Goal: Task Accomplishment & Management: Complete application form

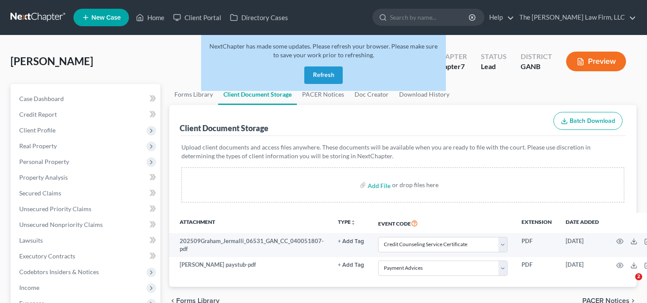
select select "5"
select select "35"
click at [332, 70] on button "Refresh" at bounding box center [323, 74] width 38 height 17
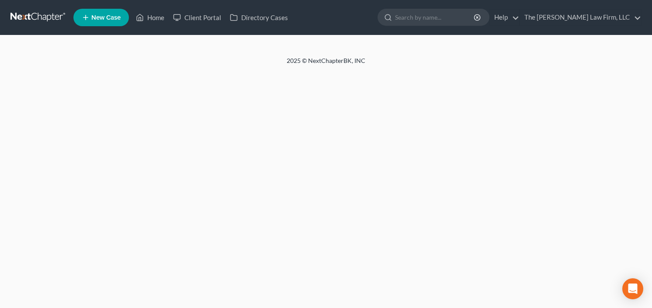
select select "5"
select select "35"
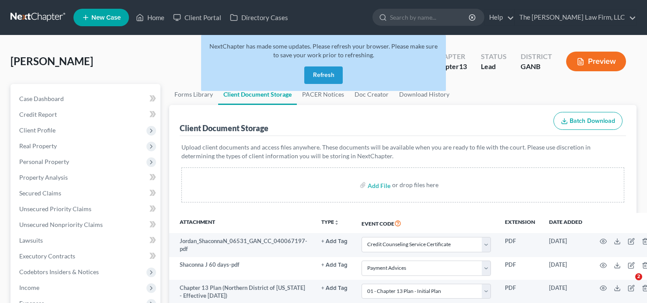
select select "5"
select select "35"
select select "0"
drag, startPoint x: 323, startPoint y: 75, endPoint x: 282, endPoint y: 31, distance: 60.9
click at [323, 75] on button "Refresh" at bounding box center [323, 74] width 38 height 17
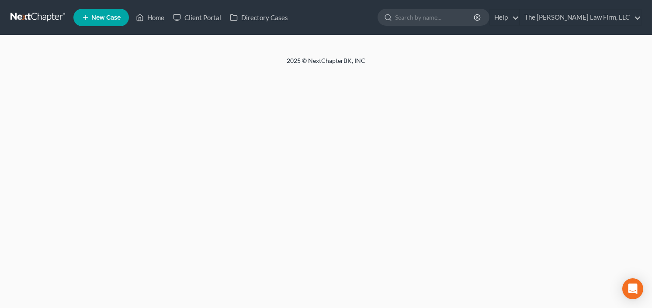
select select "5"
select select "35"
select select "0"
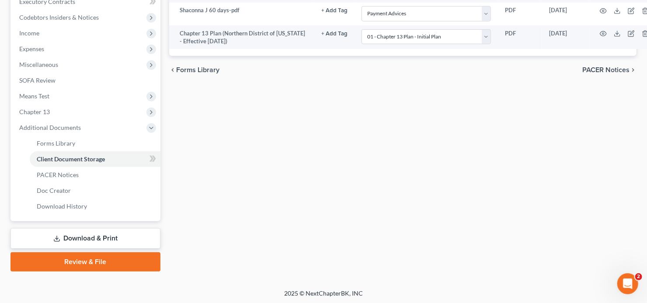
click at [77, 266] on link "Review & File" at bounding box center [85, 261] width 150 height 19
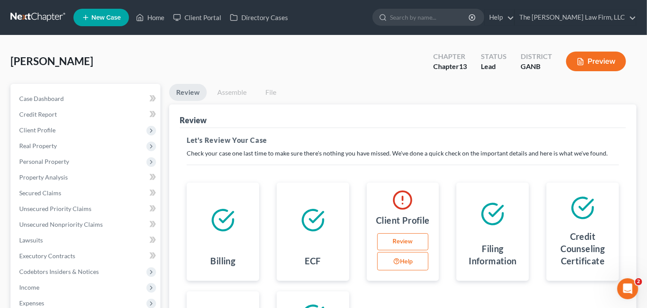
click at [400, 237] on link "Review" at bounding box center [403, 241] width 52 height 17
select select "0"
select select "2"
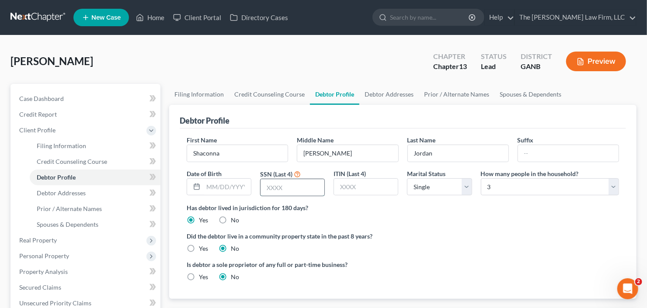
click at [288, 184] on input "text" at bounding box center [292, 187] width 64 height 17
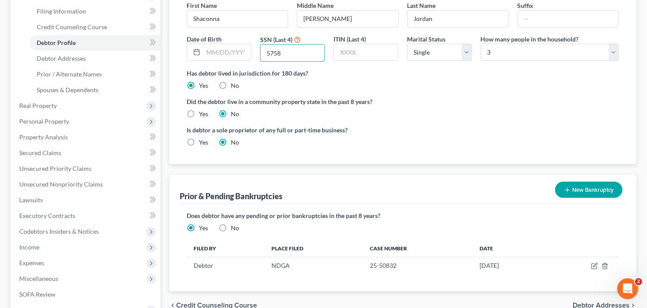
scroll to position [265, 0]
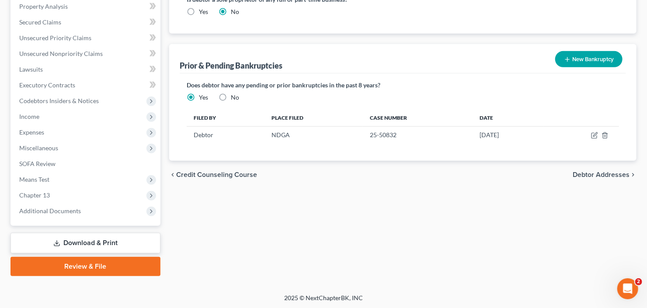
type input "5758"
click at [60, 271] on link "Review & File" at bounding box center [85, 266] width 150 height 19
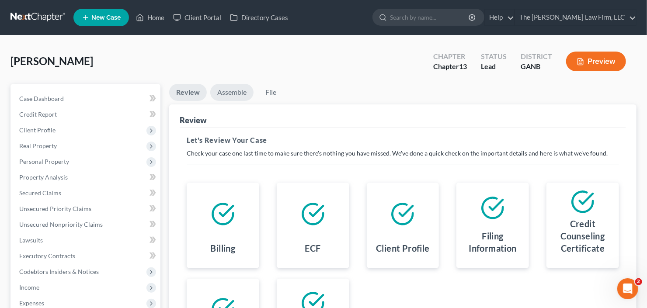
click at [245, 96] on link "Assemble" at bounding box center [231, 92] width 43 height 17
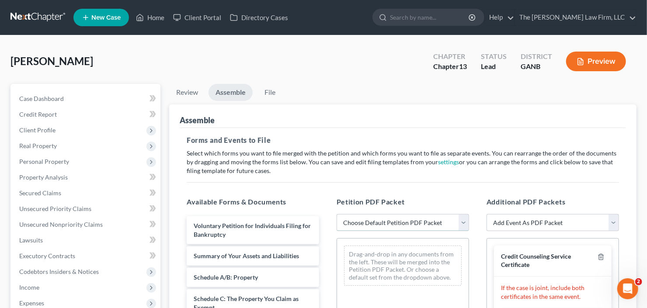
drag, startPoint x: 371, startPoint y: 218, endPoint x: 385, endPoint y: 229, distance: 17.7
click at [371, 218] on select "Choose Default Petition PDF Packet Complete Bankruptcy Petition (all forms and …" at bounding box center [403, 222] width 132 height 17
select select "0"
click at [337, 214] on select "Choose Default Petition PDF Packet Complete Bankruptcy Petition (all forms and …" at bounding box center [403, 222] width 132 height 17
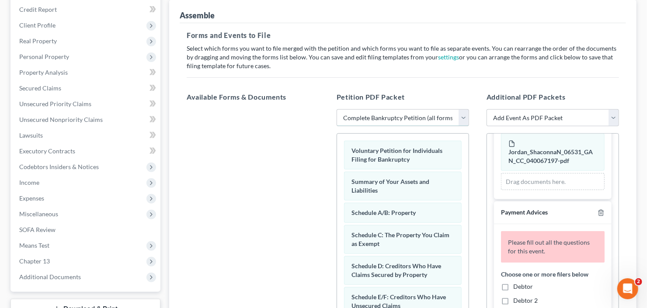
scroll to position [140, 0]
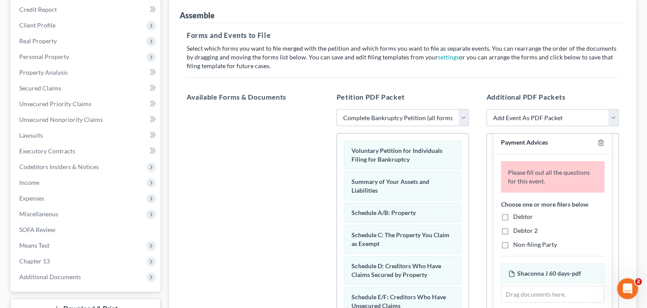
click at [513, 213] on label "Debtor" at bounding box center [523, 216] width 20 height 9
click at [517, 213] on input "Debtor" at bounding box center [520, 215] width 6 height 6
checkbox input "true"
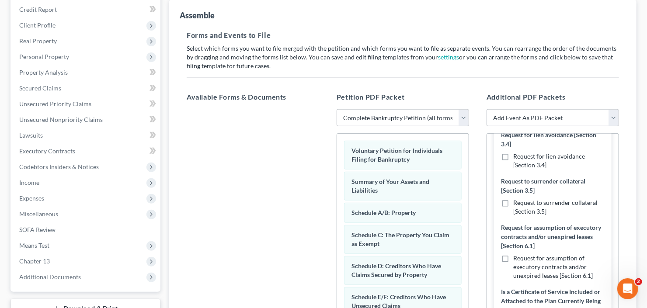
scroll to position [385, 0]
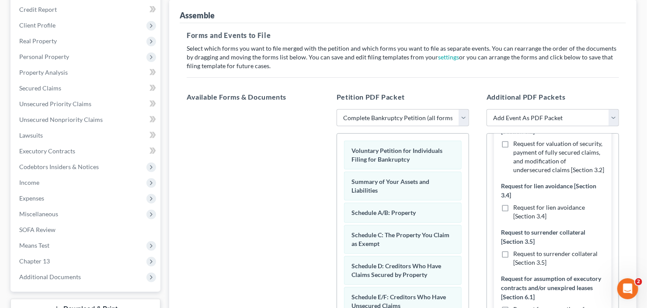
click at [513, 148] on label "Request for valuation of security, payment of fully secured claims, and modific…" at bounding box center [558, 156] width 91 height 35
click at [517, 145] on input "Request for valuation of security, payment of fully secured claims, and modific…" at bounding box center [520, 142] width 6 height 6
checkbox input "true"
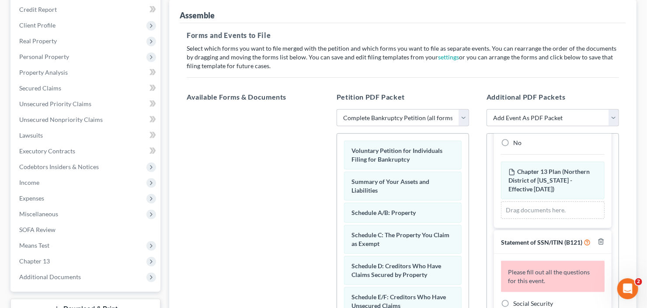
click at [513, 133] on label "Yes" at bounding box center [517, 129] width 9 height 9
click at [517, 130] on input "Yes" at bounding box center [520, 128] width 6 height 6
radio input "true"
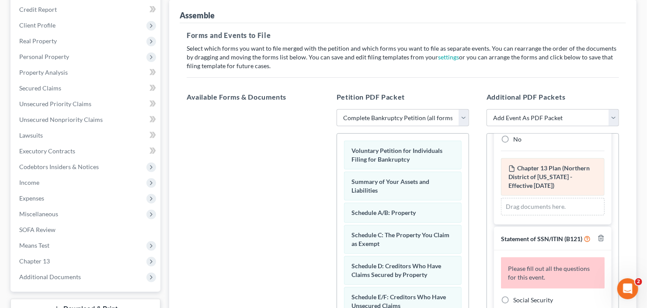
scroll to position [565, 0]
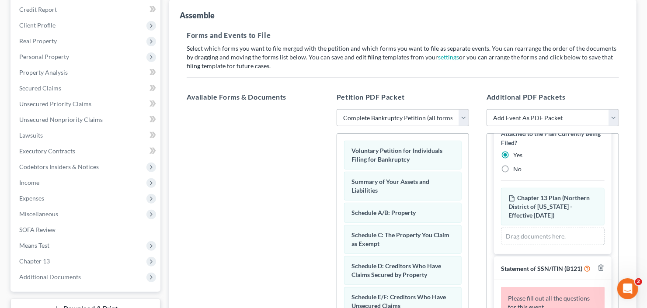
click at [513, 173] on label "No" at bounding box center [517, 169] width 8 height 9
click at [517, 170] on input "No" at bounding box center [520, 168] width 6 height 6
radio input "true"
radio input "false"
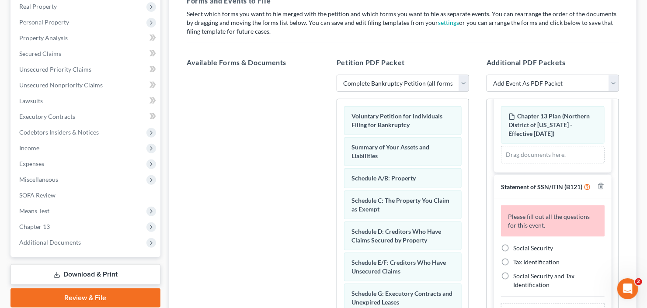
scroll to position [140, 0]
click at [513, 243] on label "Social Security" at bounding box center [533, 247] width 40 height 9
click at [517, 243] on input "Social Security" at bounding box center [520, 246] width 6 height 6
radio input "true"
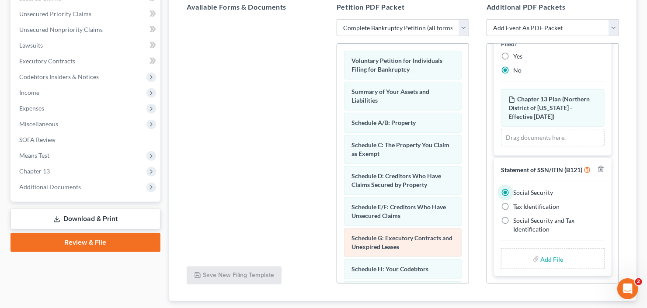
scroll to position [245, 0]
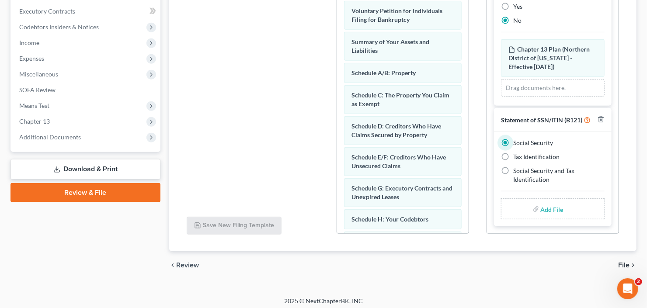
click at [551, 207] on input "file" at bounding box center [551, 209] width 21 height 16
type input "C:\fakepath\S Jordan b21 ex.pdf"
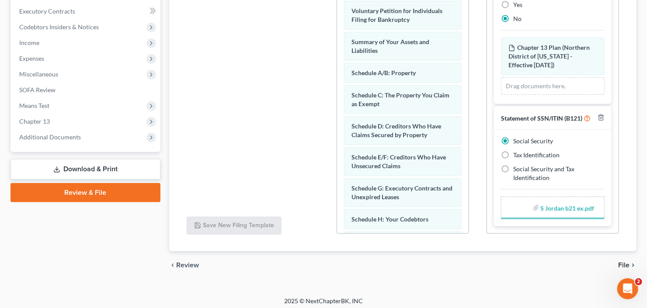
scroll to position [583, 0]
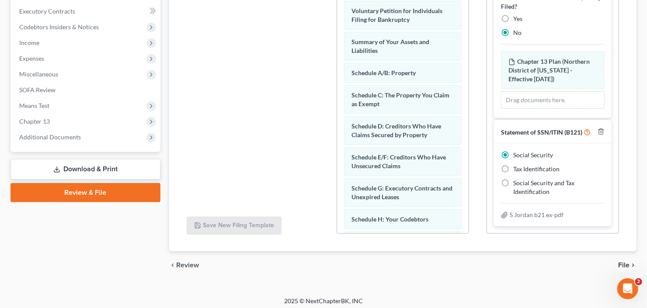
click at [620, 263] on span "File" at bounding box center [623, 265] width 11 height 7
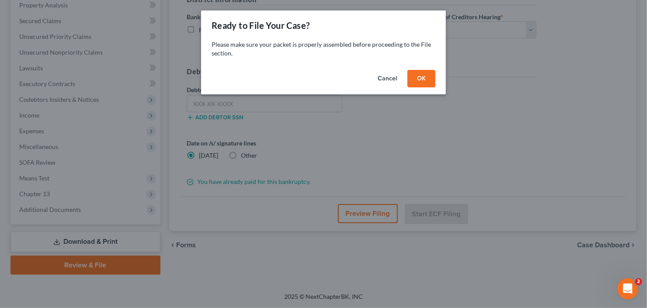
scroll to position [170, 0]
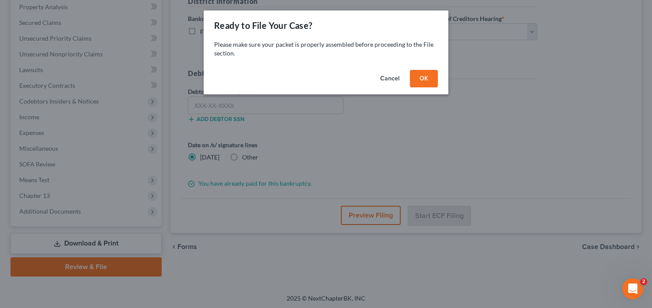
click at [420, 78] on button "OK" at bounding box center [424, 78] width 28 height 17
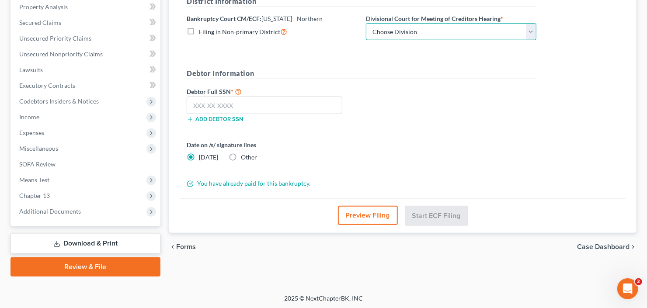
click at [410, 34] on select "Choose Division Atlanta Gainesville Newnan Rome" at bounding box center [451, 31] width 170 height 17
select select "0"
click at [366, 23] on select "Choose Division Atlanta Gainesville Newnan Rome" at bounding box center [451, 31] width 170 height 17
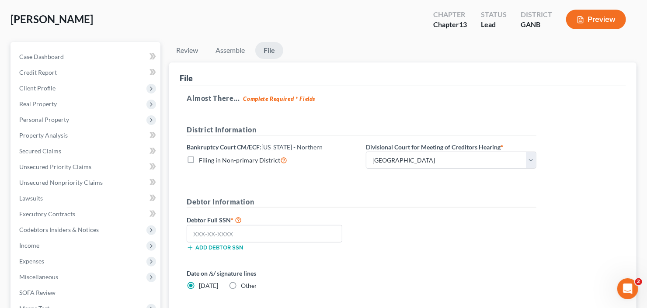
scroll to position [105, 0]
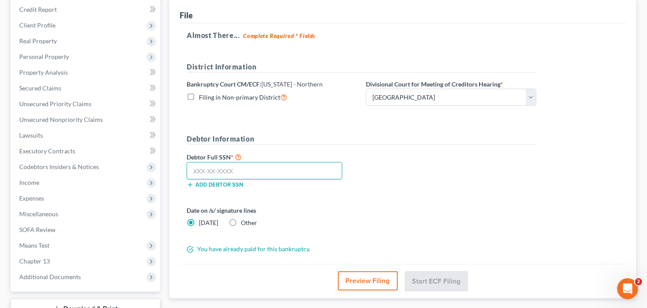
click at [212, 166] on input "text" at bounding box center [265, 170] width 156 height 17
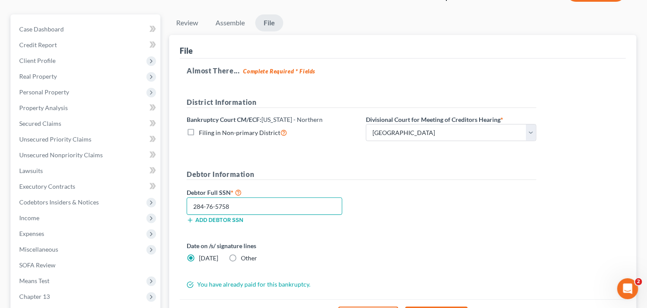
scroll to position [70, 0]
type input "284-76-5758"
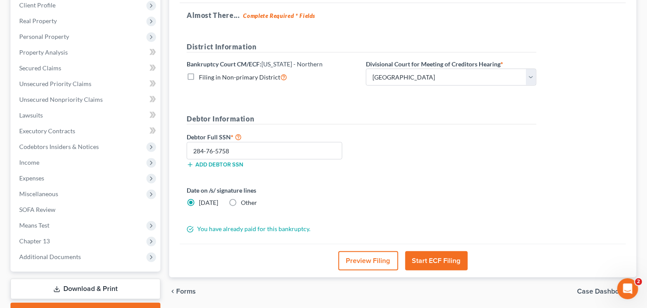
scroll to position [140, 0]
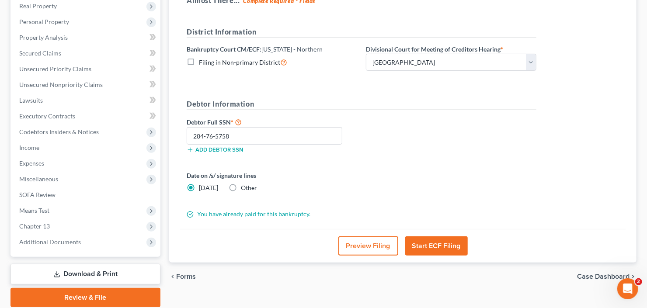
click at [436, 246] on button "Start ECF Filing" at bounding box center [436, 245] width 62 height 19
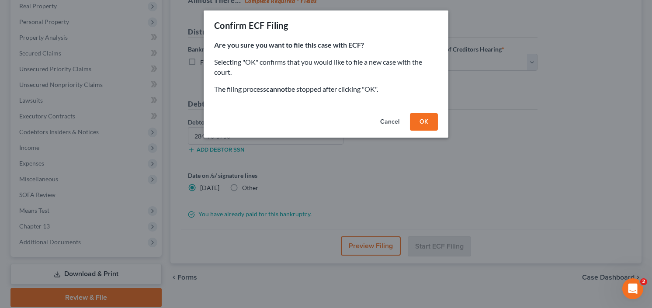
click at [424, 126] on button "OK" at bounding box center [424, 121] width 28 height 17
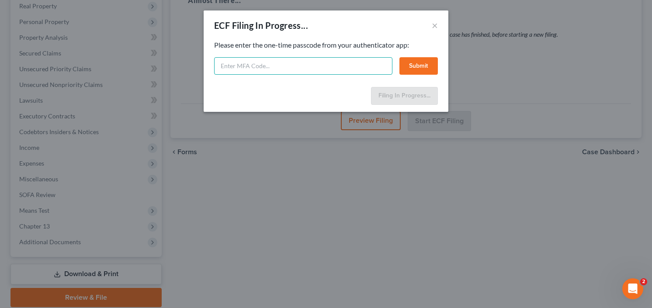
click at [248, 69] on input "text" at bounding box center [303, 65] width 178 height 17
type input "631922"
click at [434, 61] on button "Submit" at bounding box center [418, 65] width 38 height 17
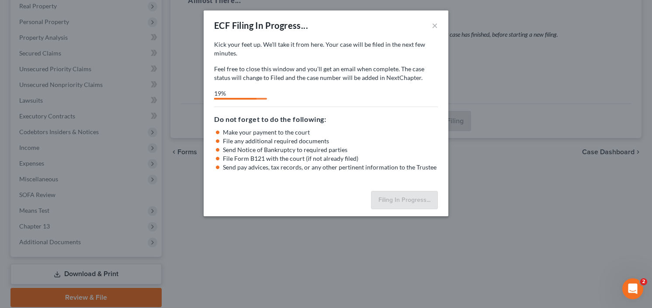
select select "0"
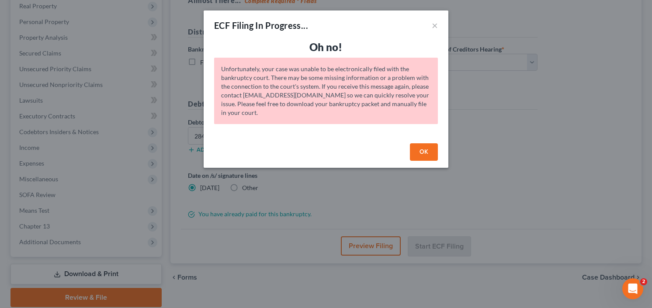
click at [422, 155] on button "OK" at bounding box center [424, 151] width 28 height 17
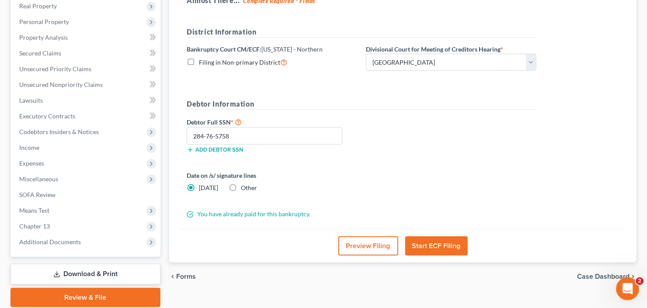
click at [627, 288] on icon "Open Intercom Messenger" at bounding box center [626, 287] width 6 height 7
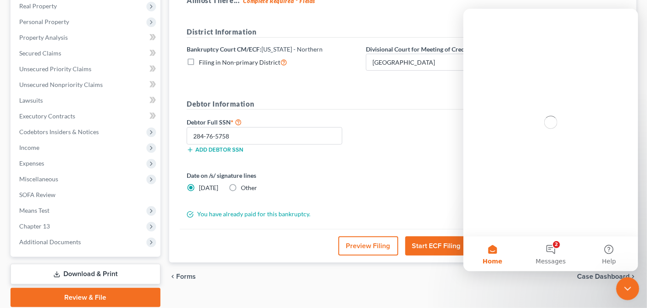
scroll to position [0, 0]
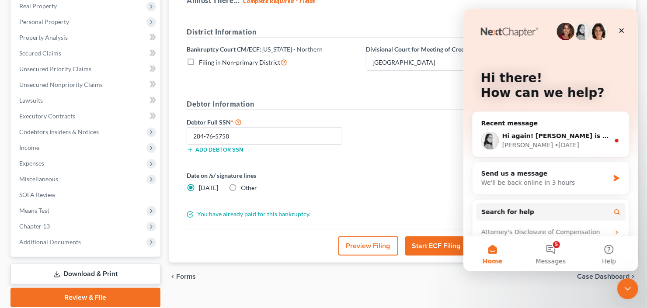
click at [397, 146] on div "Debtor Full SSN * 284-76-5758 Add debtor SSN" at bounding box center [361, 139] width 358 height 44
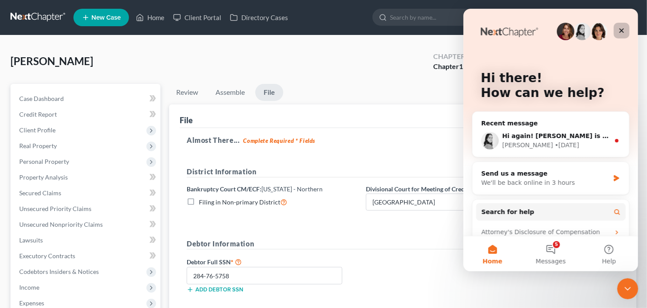
click at [624, 31] on icon "Close" at bounding box center [621, 30] width 7 height 7
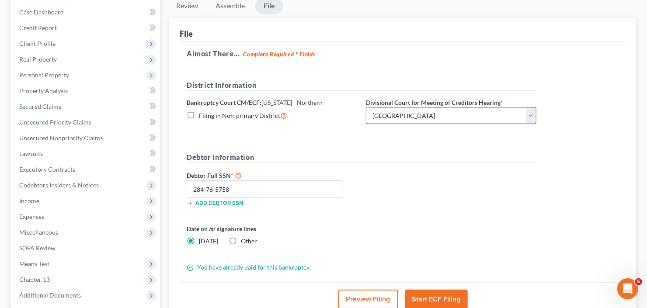
scroll to position [66, 0]
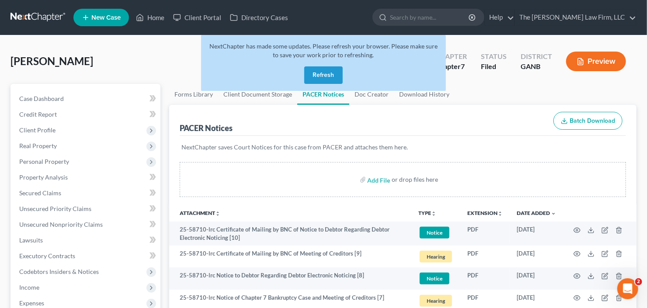
click at [323, 76] on button "Refresh" at bounding box center [323, 74] width 38 height 17
